Goal: Entertainment & Leisure: Consume media (video, audio)

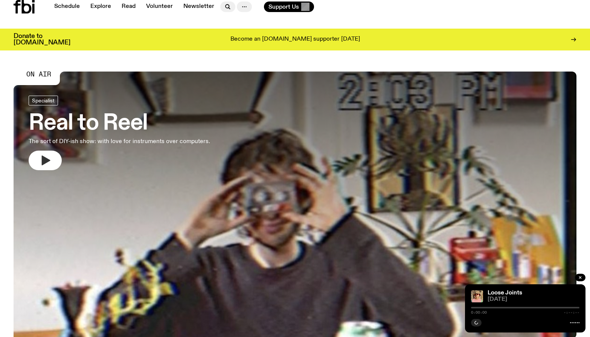
click at [47, 164] on icon "button" at bounding box center [45, 160] width 12 height 12
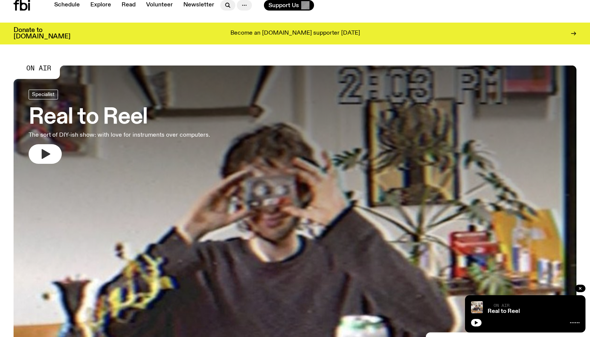
scroll to position [1, 0]
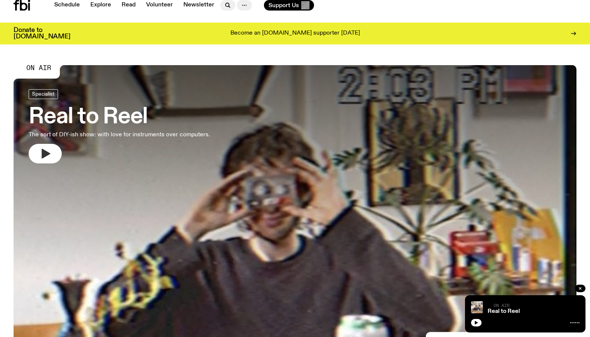
click at [47, 164] on div at bounding box center [295, 170] width 563 height 211
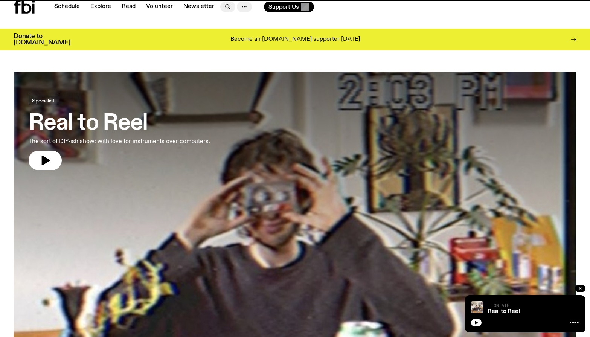
scroll to position [1, 0]
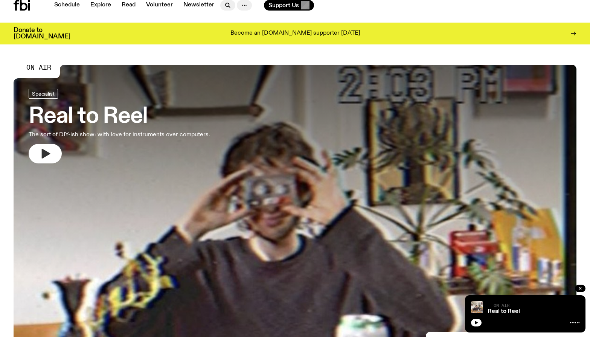
click at [43, 157] on icon "button" at bounding box center [46, 154] width 9 height 10
click at [49, 159] on button "button" at bounding box center [45, 154] width 33 height 20
